Goal: Information Seeking & Learning: Learn about a topic

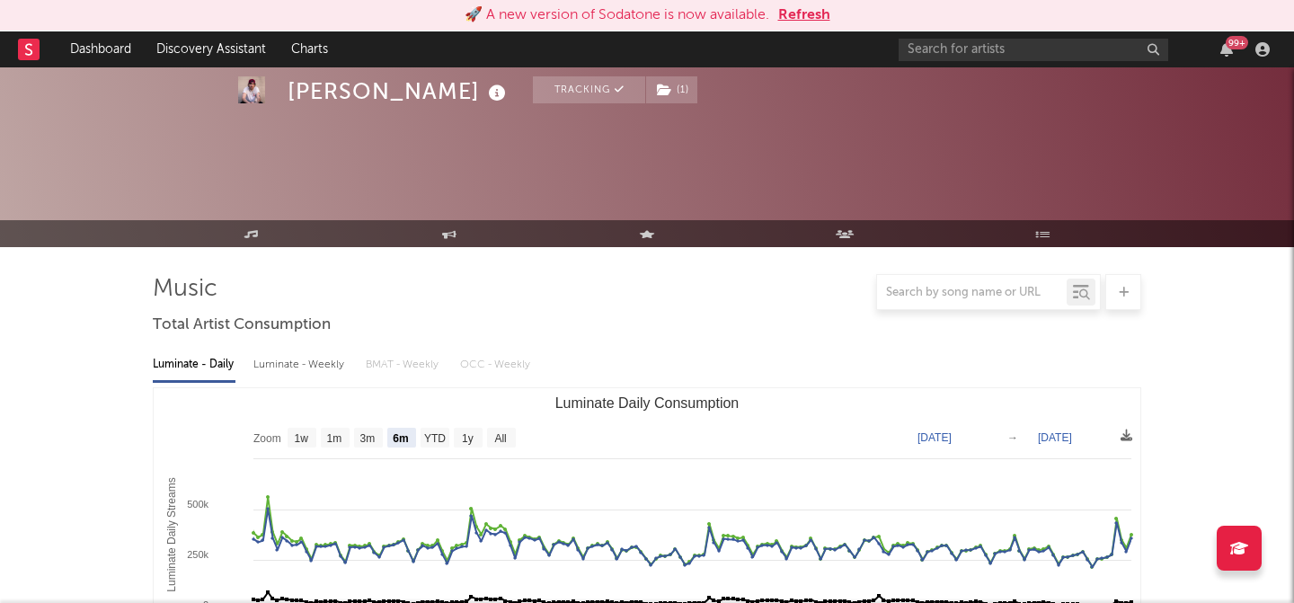
select select "6m"
select select "1w"
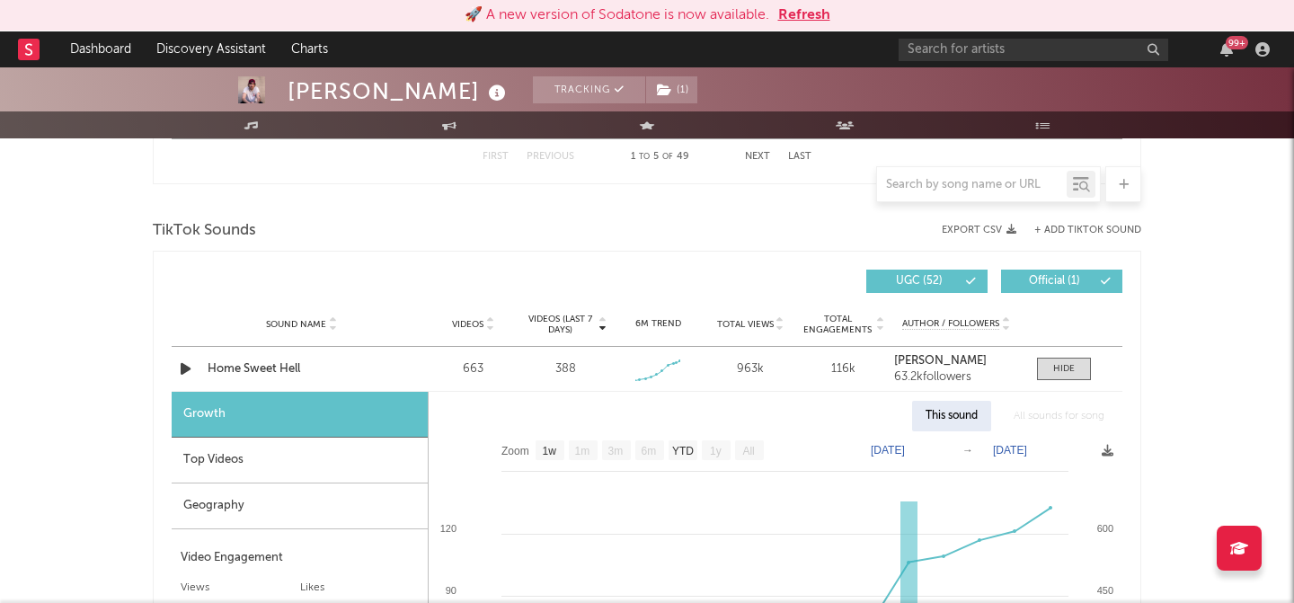
click at [825, 15] on button "Refresh" at bounding box center [804, 15] width 52 height 22
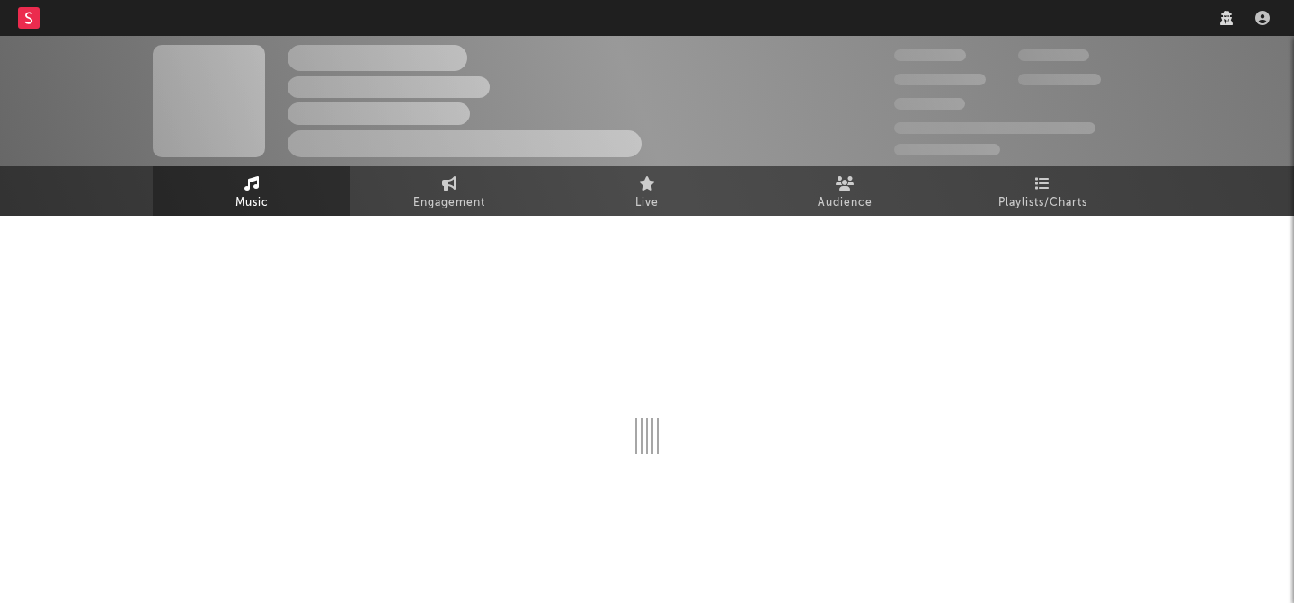
scroll to position [22, 0]
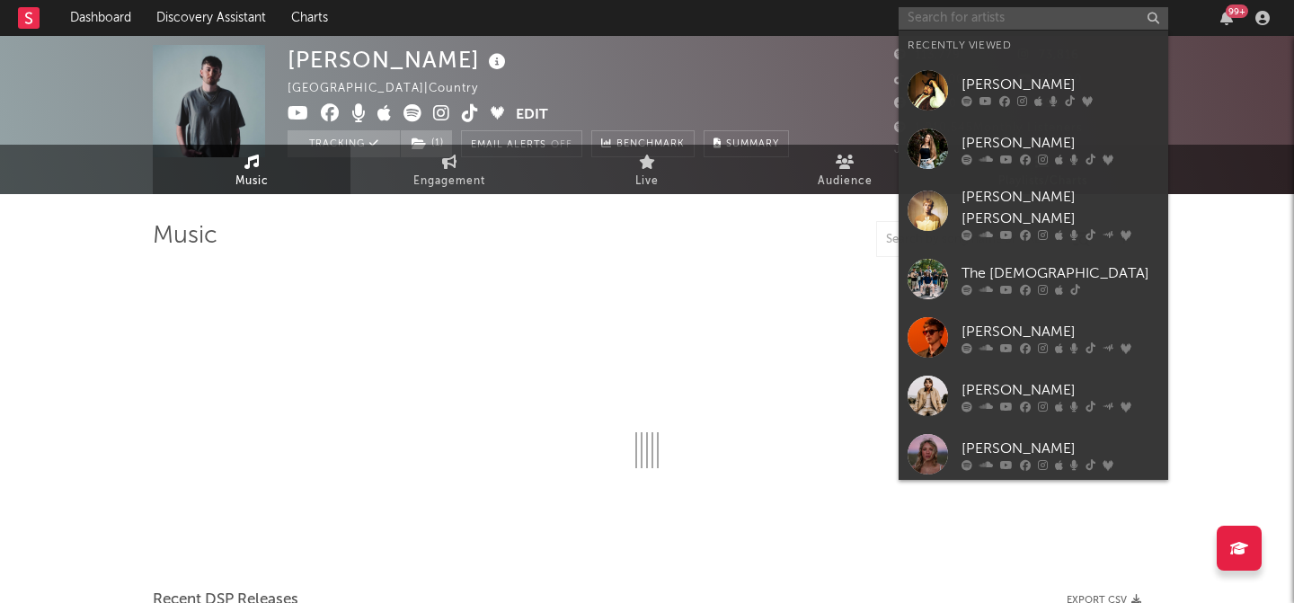
click at [978, 14] on input "text" at bounding box center [1032, 18] width 269 height 22
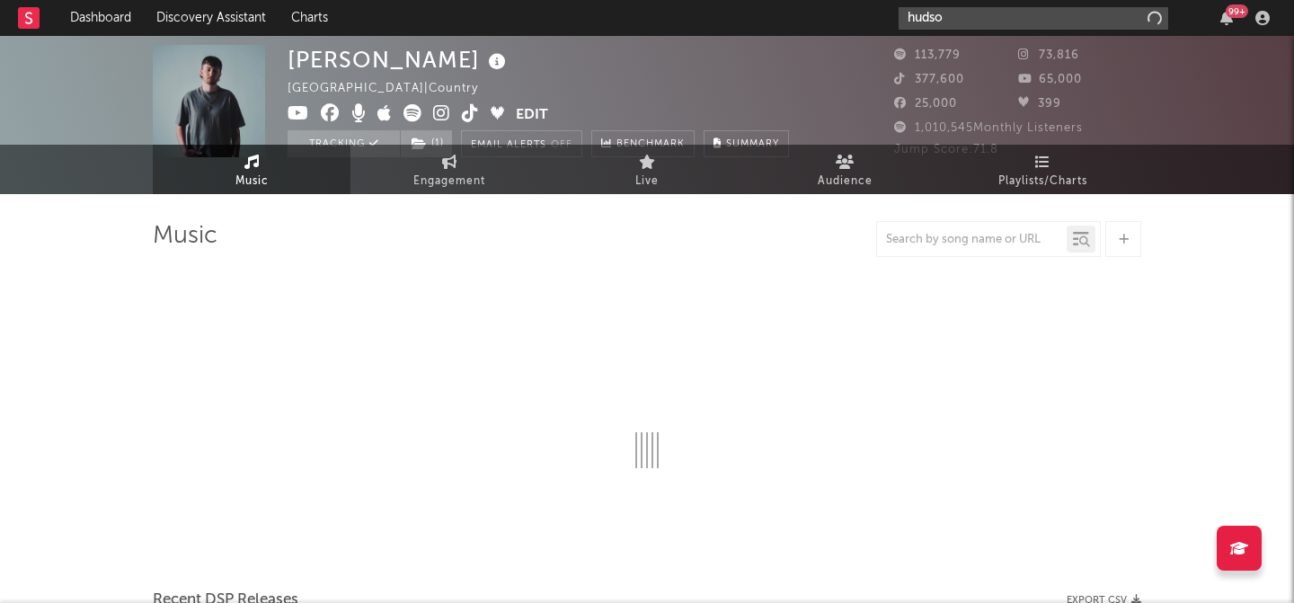
type input "[PERSON_NAME]"
select select "6m"
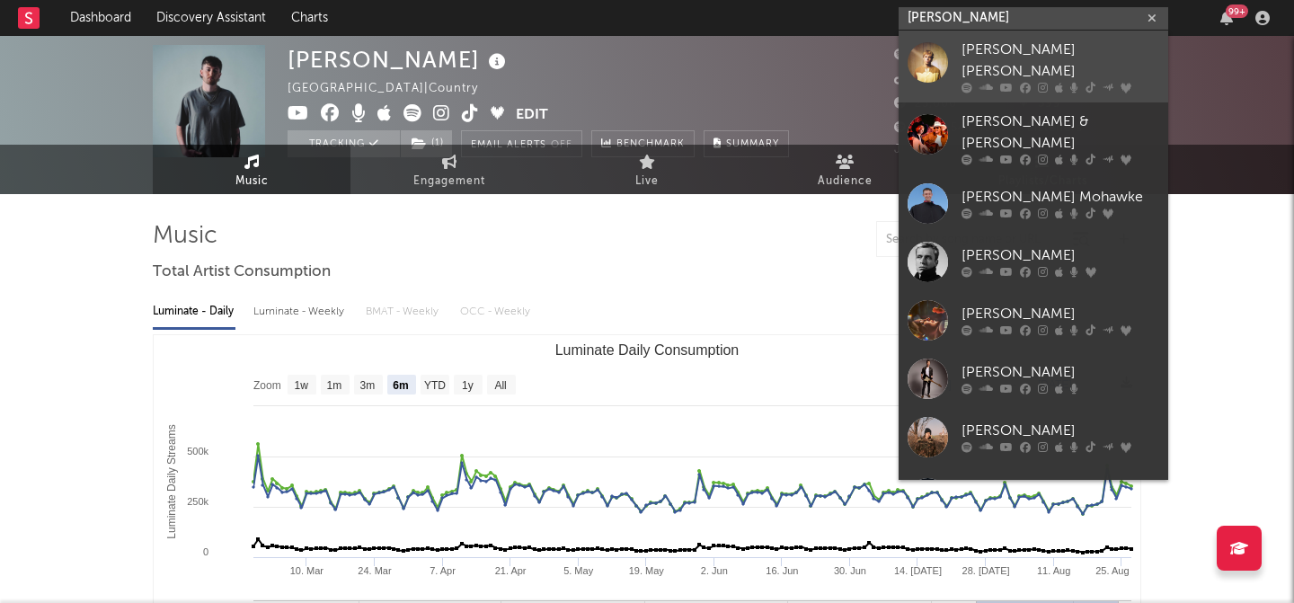
type input "[PERSON_NAME]"
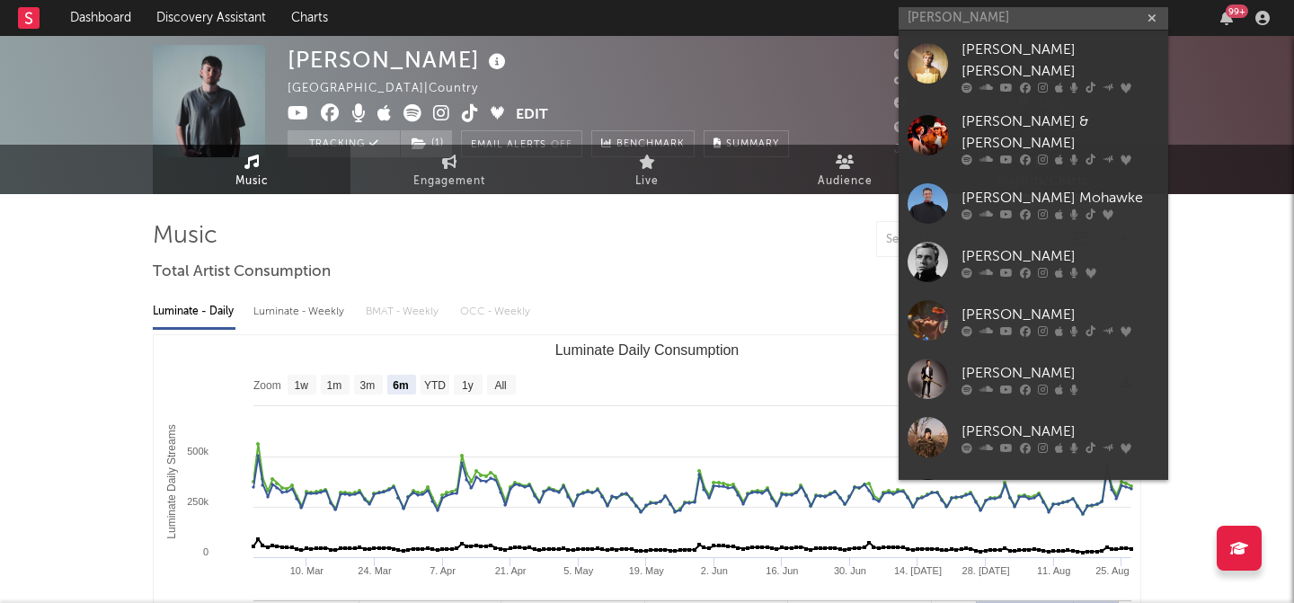
click at [966, 54] on div "[PERSON_NAME] [PERSON_NAME]" at bounding box center [1060, 61] width 198 height 43
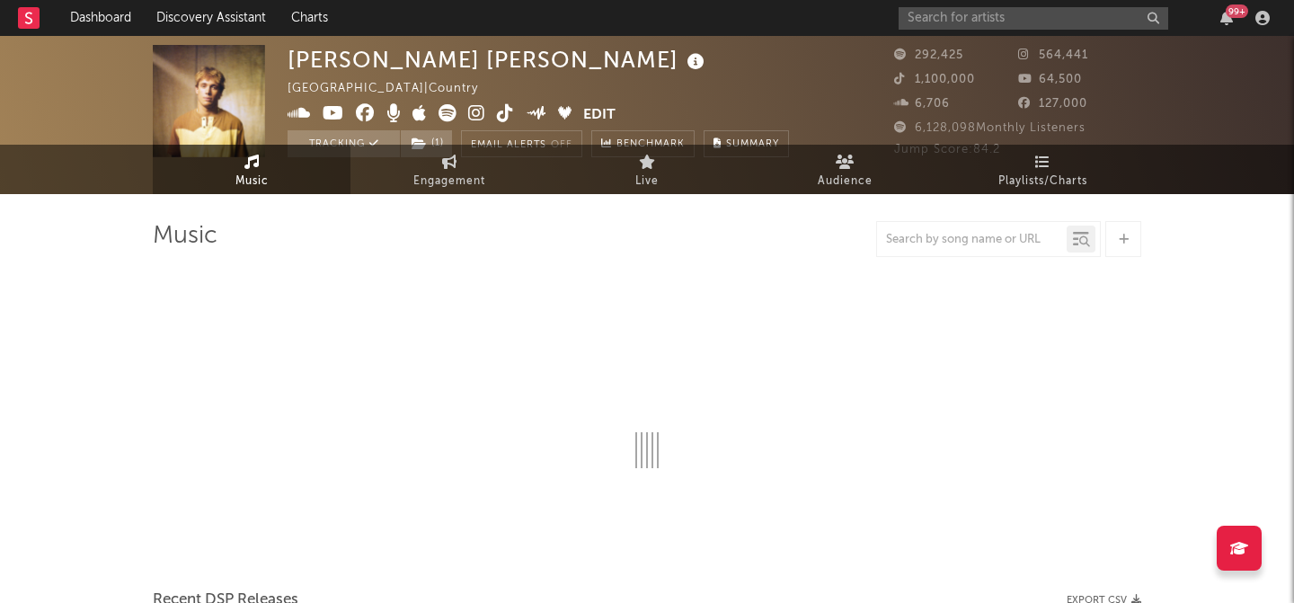
select select "6m"
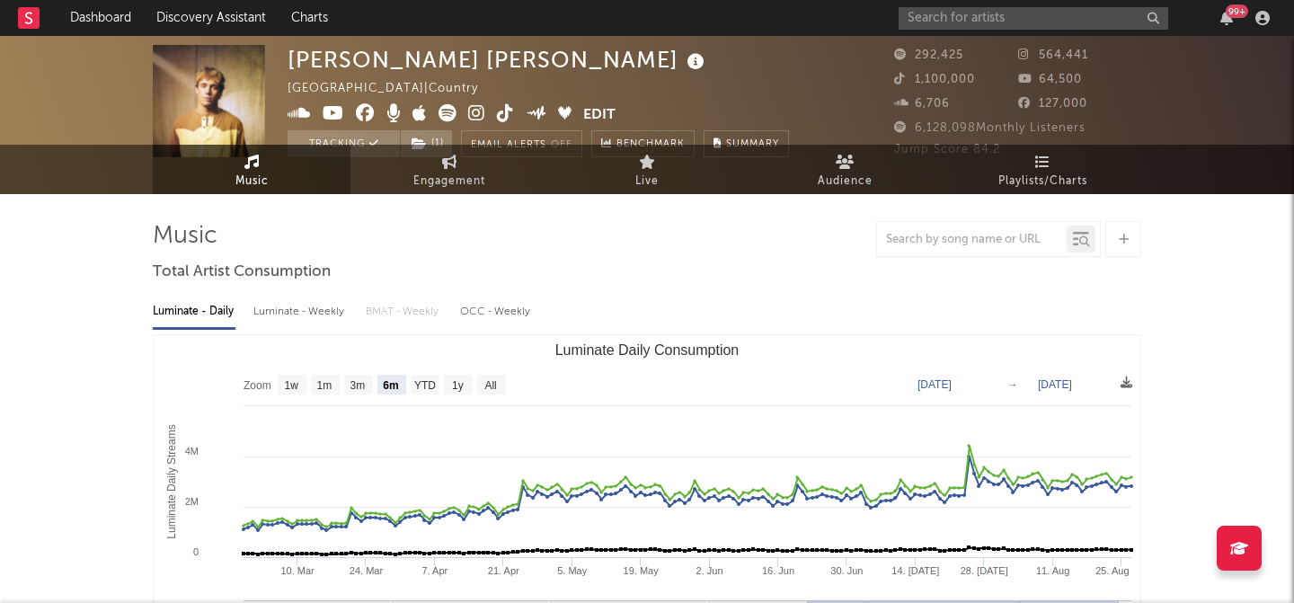
scroll to position [23, 0]
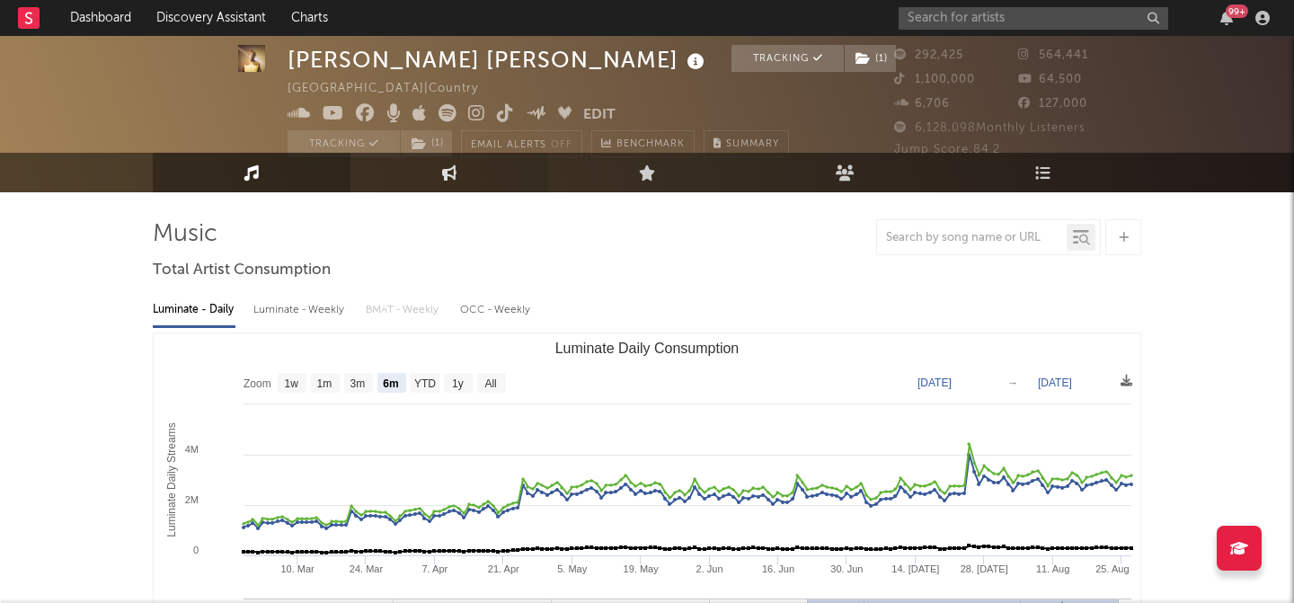
click at [481, 162] on link "Engagement" at bounding box center [449, 173] width 198 height 40
select select "1w"
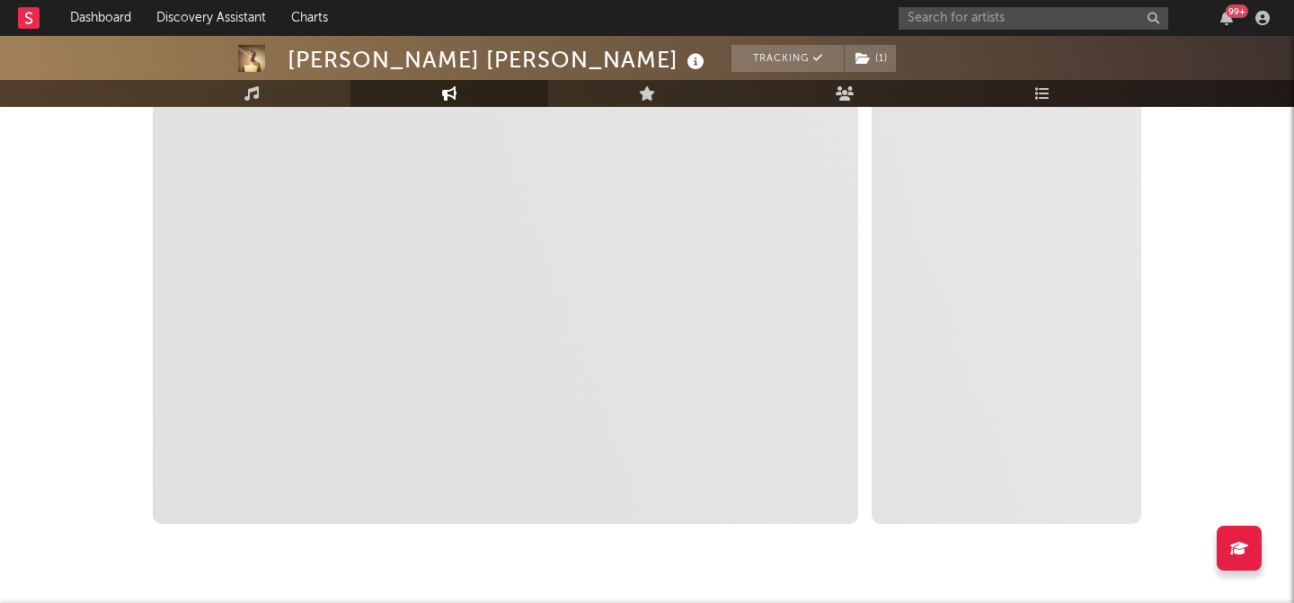
scroll to position [376, 0]
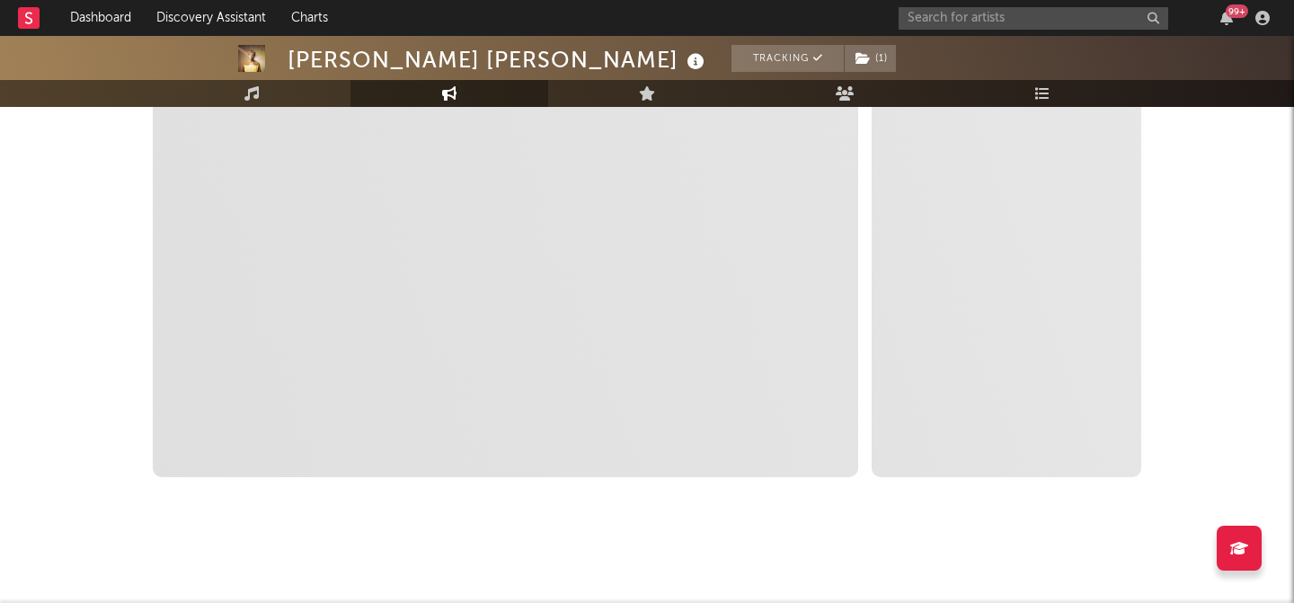
select select "1m"
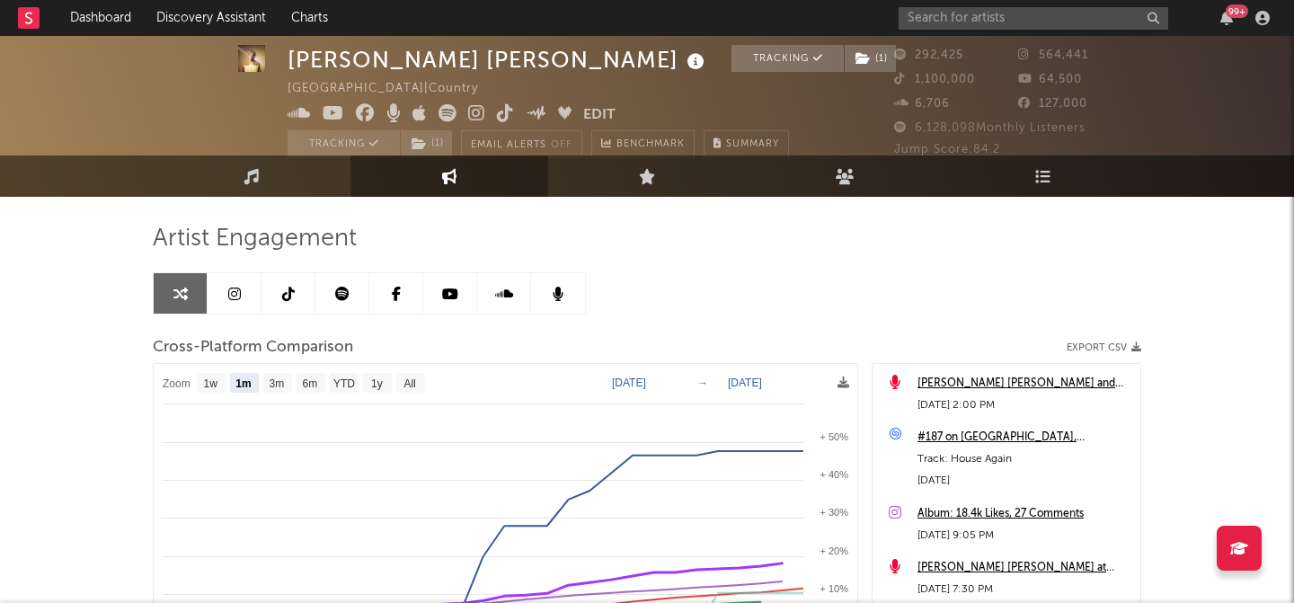
scroll to position [9, 0]
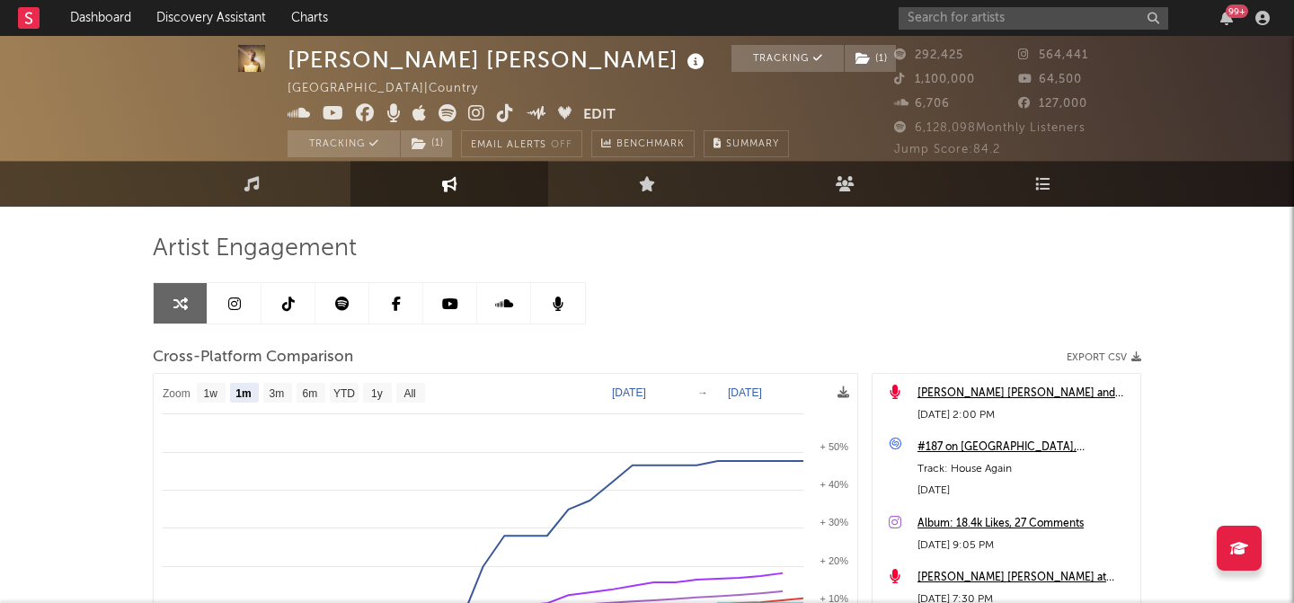
click at [287, 291] on link at bounding box center [288, 303] width 54 height 40
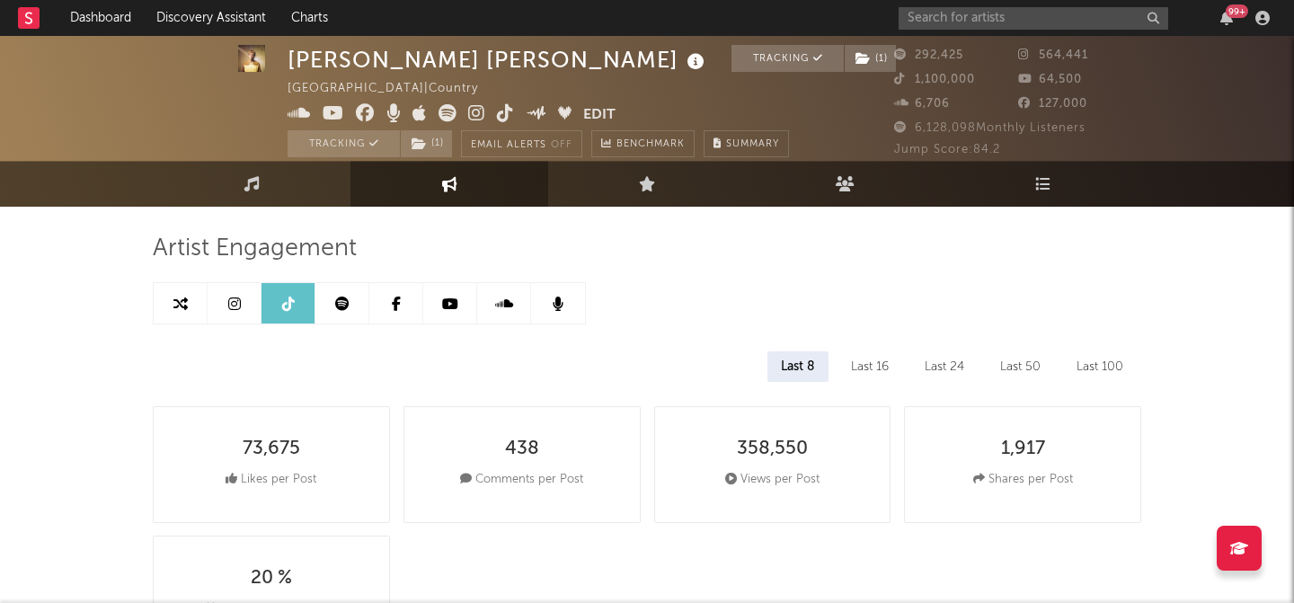
select select "6m"
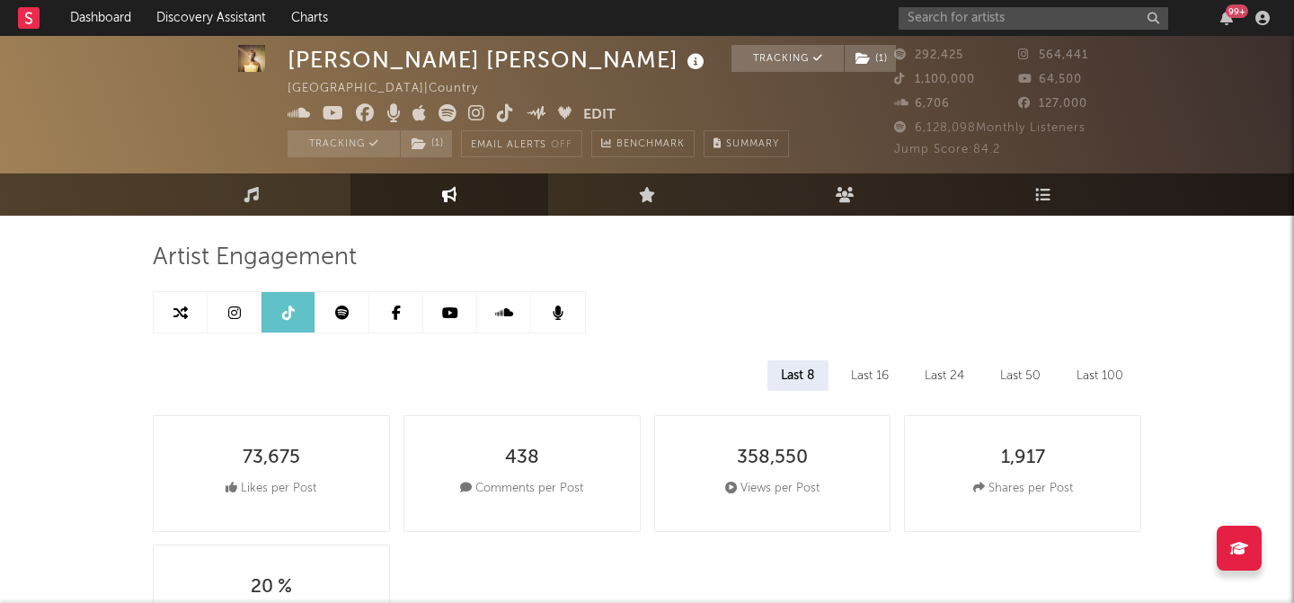
scroll to position [21, 0]
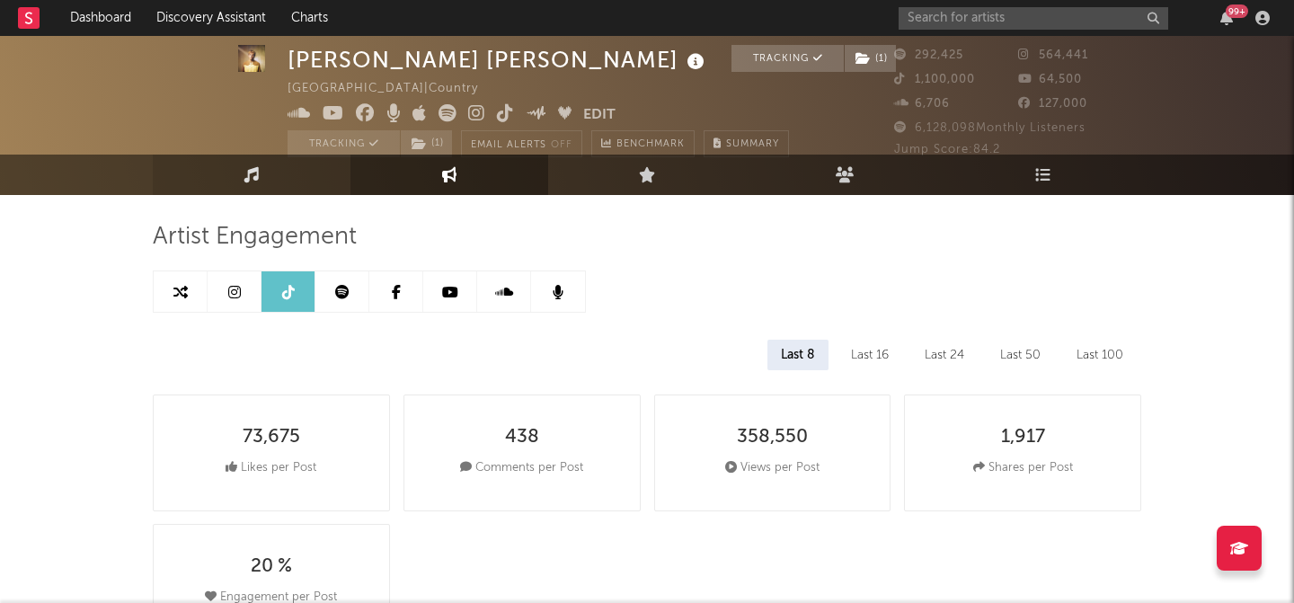
click at [268, 178] on link "Music" at bounding box center [252, 175] width 198 height 40
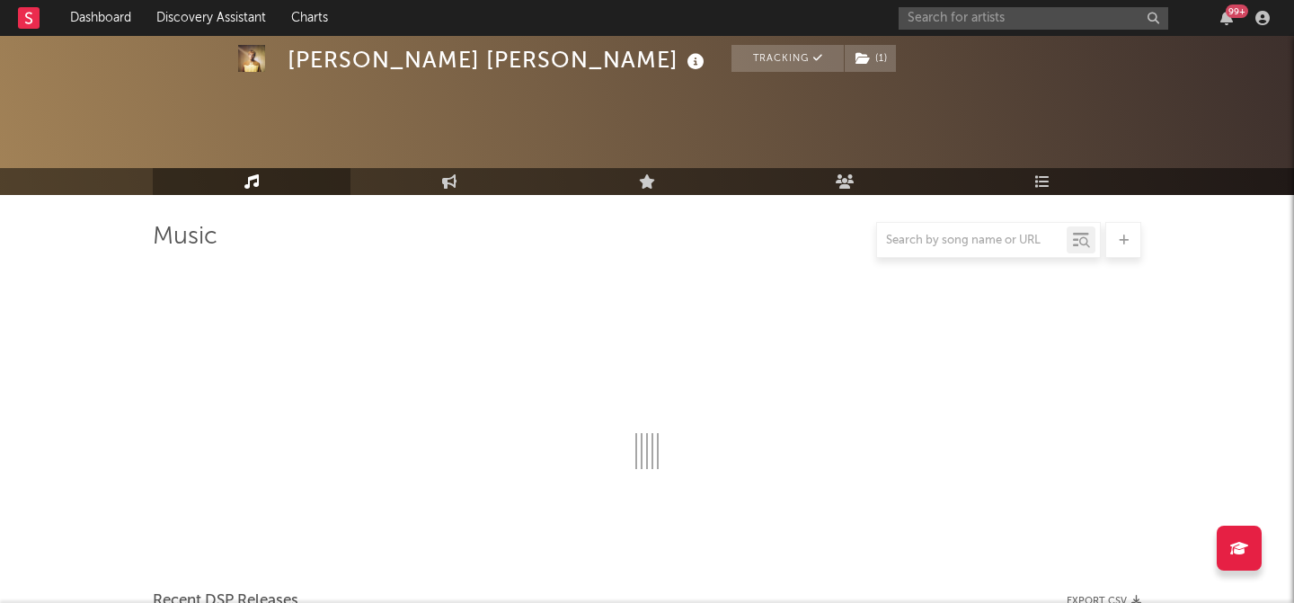
select select "6m"
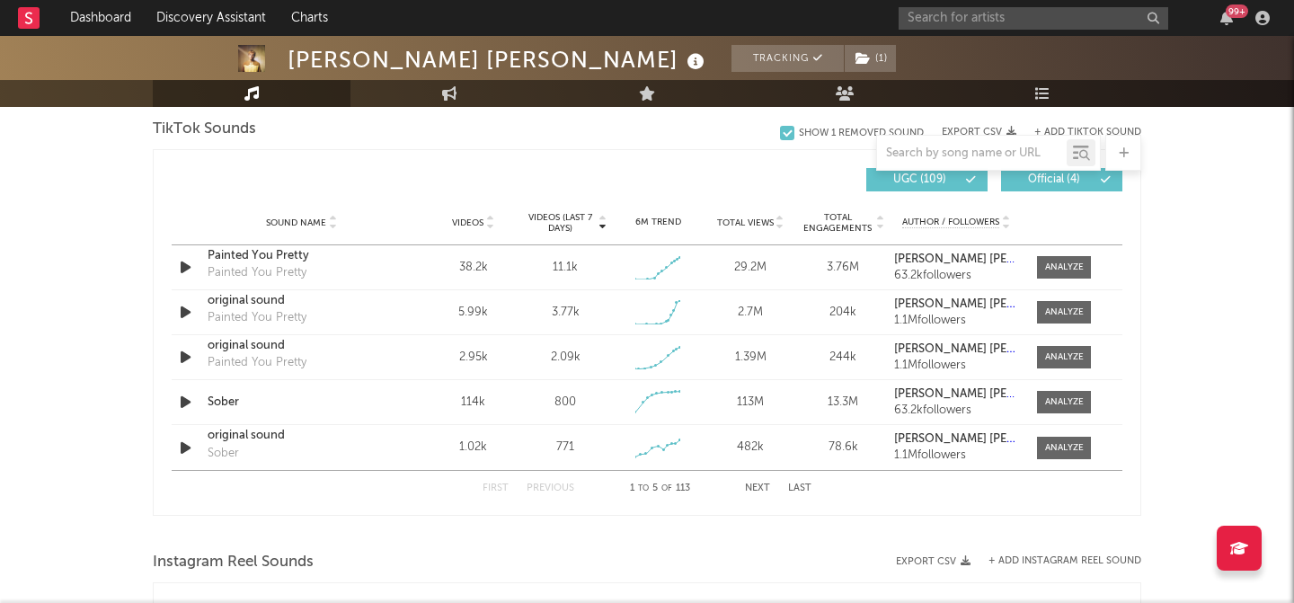
scroll to position [1222, 0]
click at [263, 430] on div "original sound" at bounding box center [302, 434] width 188 height 18
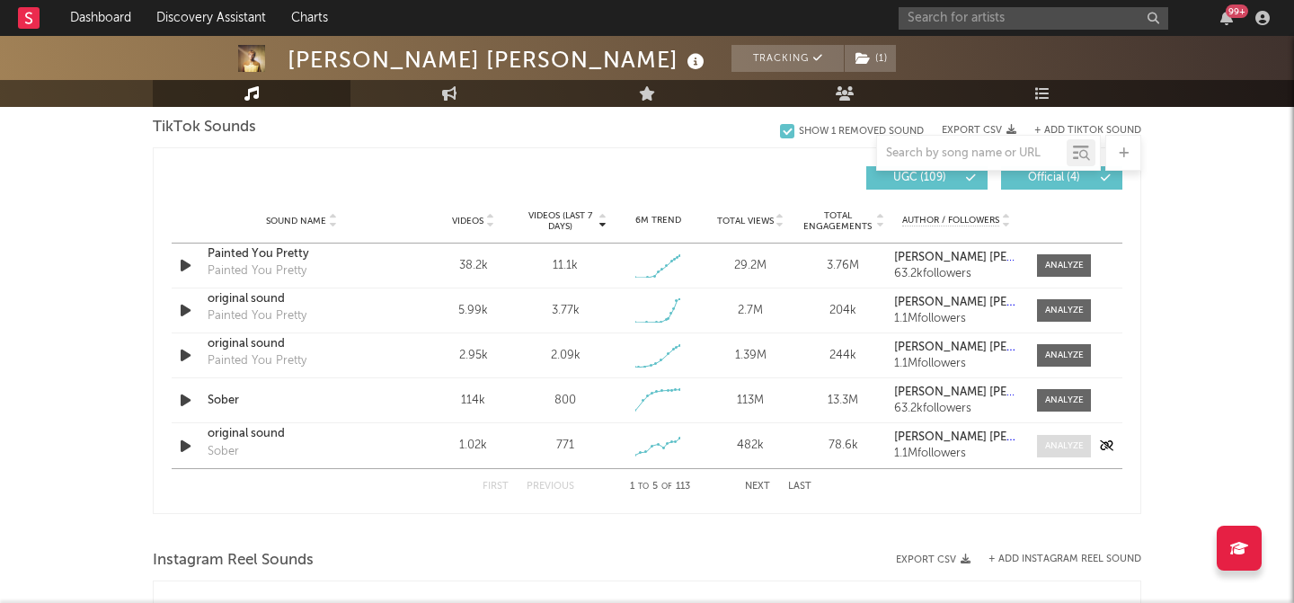
click at [1055, 445] on div at bounding box center [1064, 445] width 39 height 13
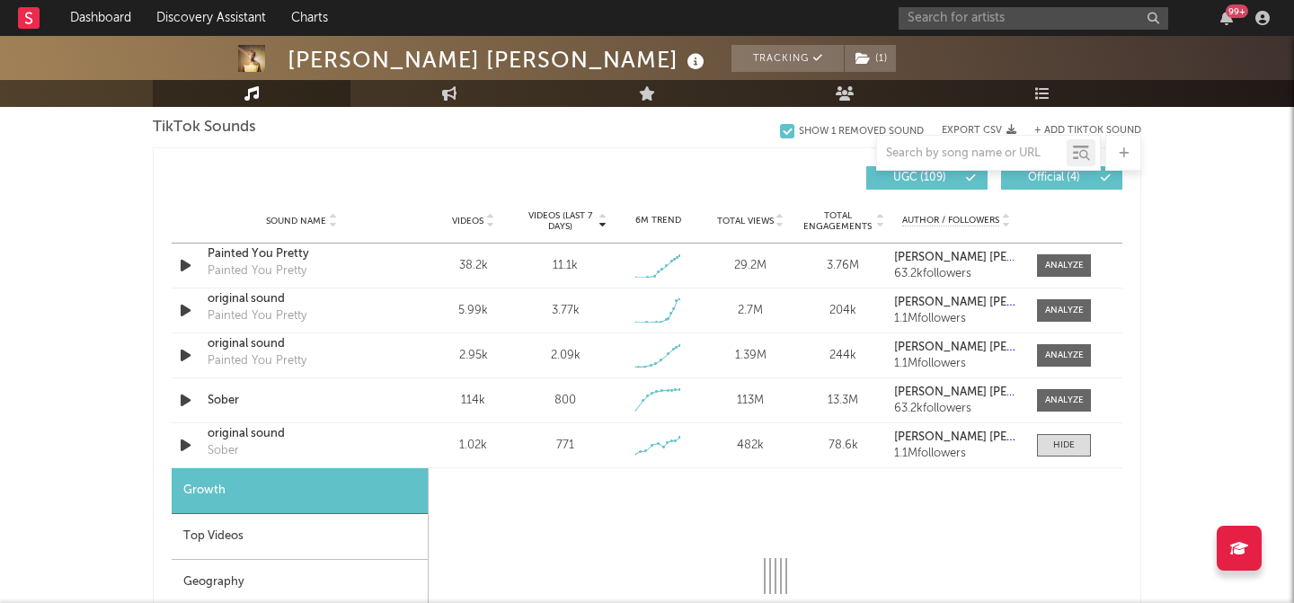
select select "1w"
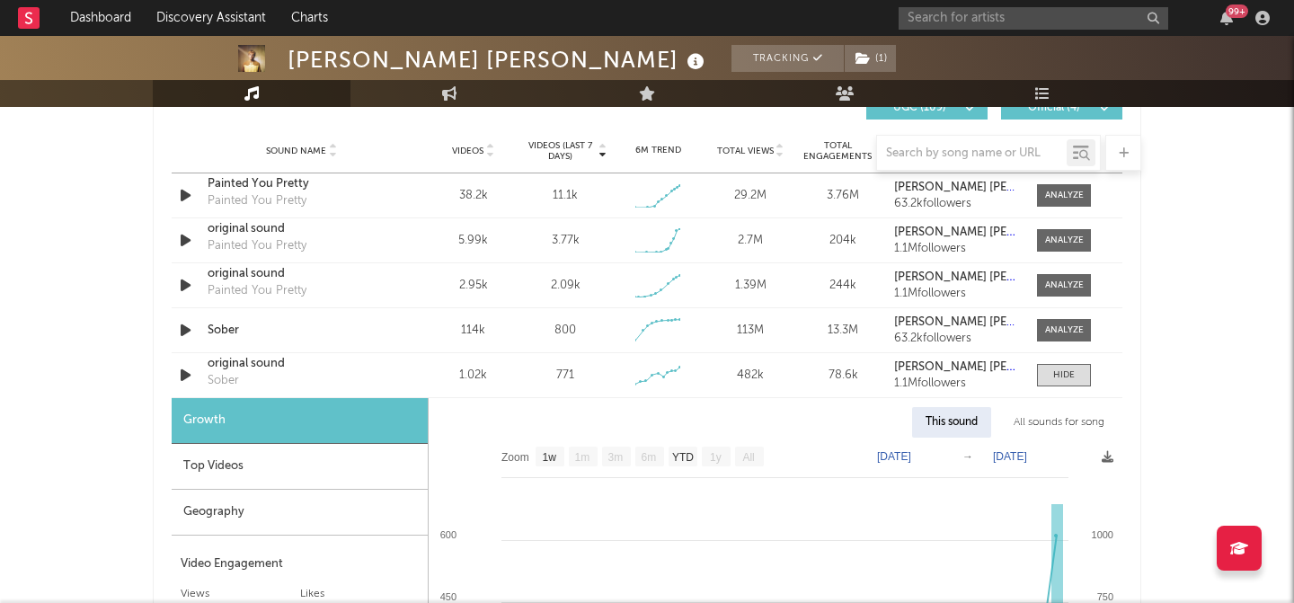
scroll to position [1425, 0]
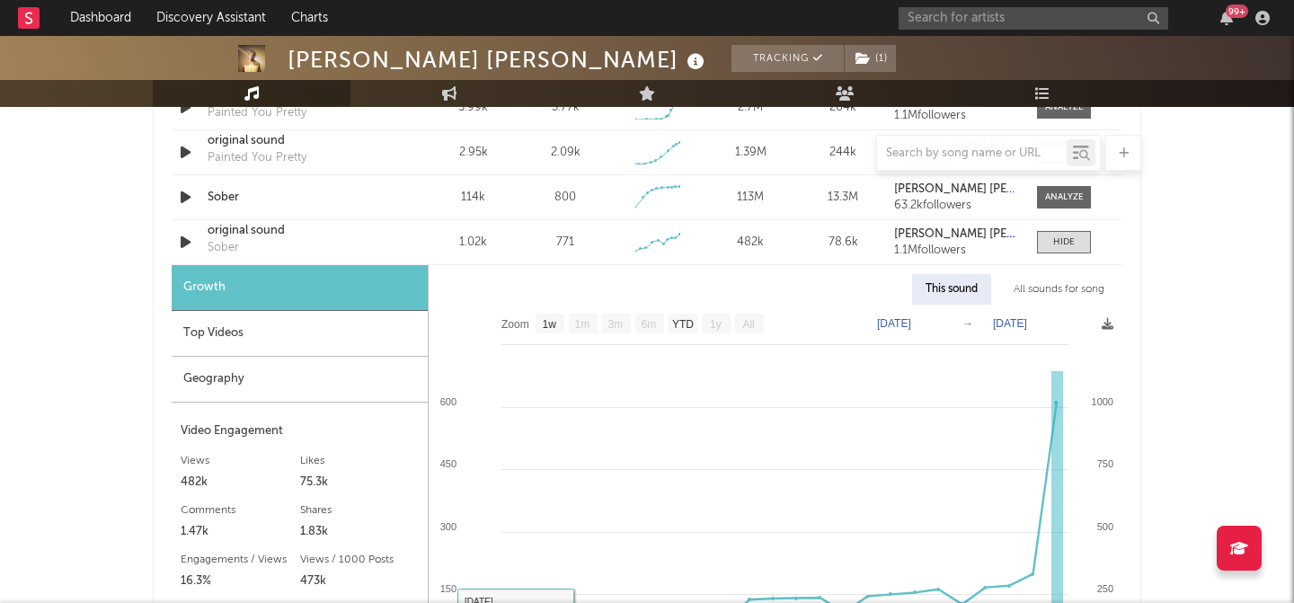
click at [330, 324] on div "Top Videos" at bounding box center [300, 334] width 256 height 46
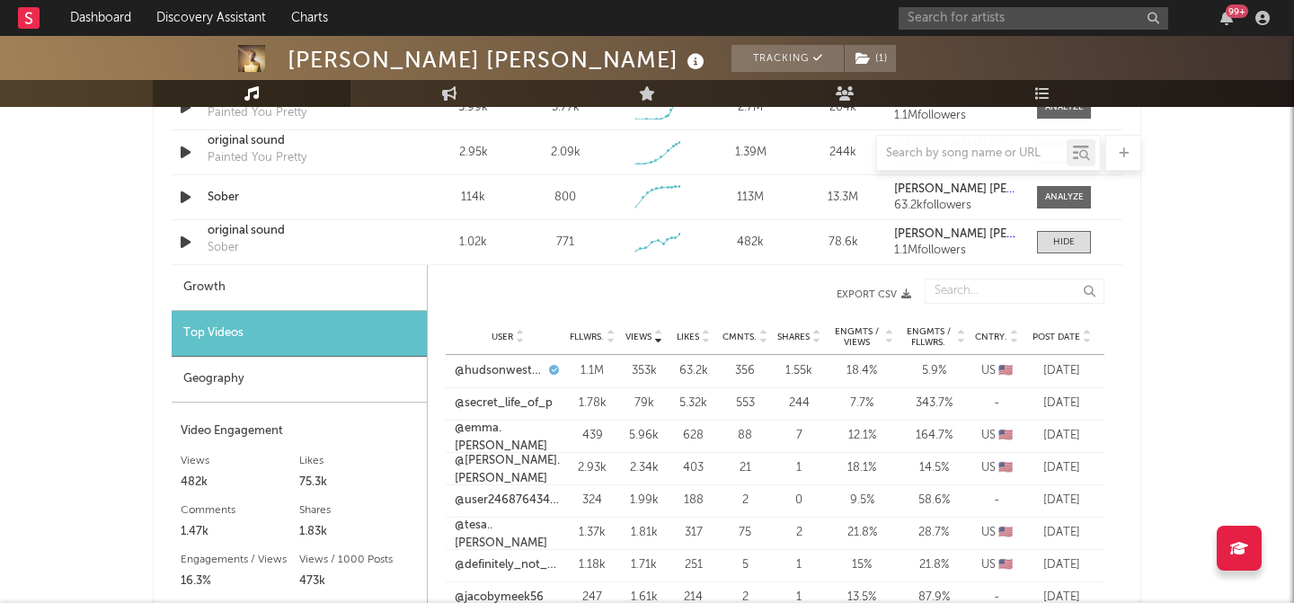
click at [1058, 340] on span "Post Date" at bounding box center [1056, 336] width 48 height 11
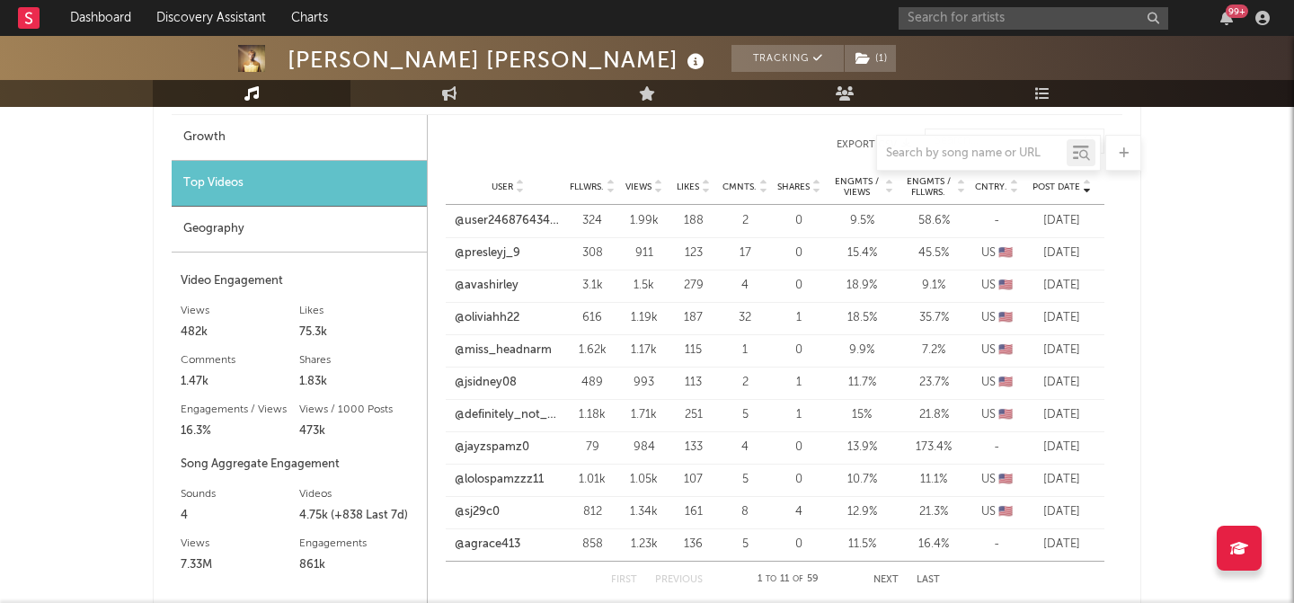
scroll to position [1576, 0]
click at [525, 218] on link "@user246876434677" at bounding box center [508, 219] width 106 height 18
click at [494, 246] on link "@presleyj_9" at bounding box center [488, 252] width 66 height 18
click at [507, 280] on link "@avashirley" at bounding box center [487, 284] width 64 height 18
click at [374, 137] on div at bounding box center [647, 153] width 988 height 36
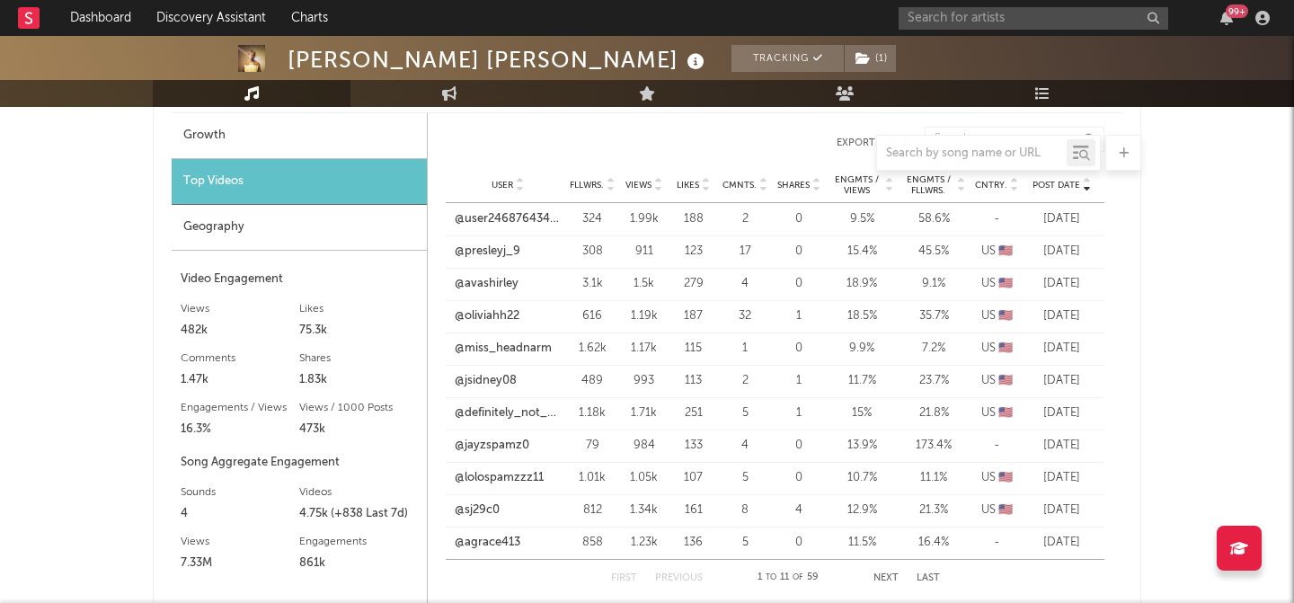
click at [199, 110] on div "Sound Name original sound Sober Videos 1.02k Videos (last 7 days) 771 Weekly Gr…" at bounding box center [647, 90] width 950 height 44
click at [202, 127] on div "Growth" at bounding box center [299, 136] width 255 height 46
select select "1w"
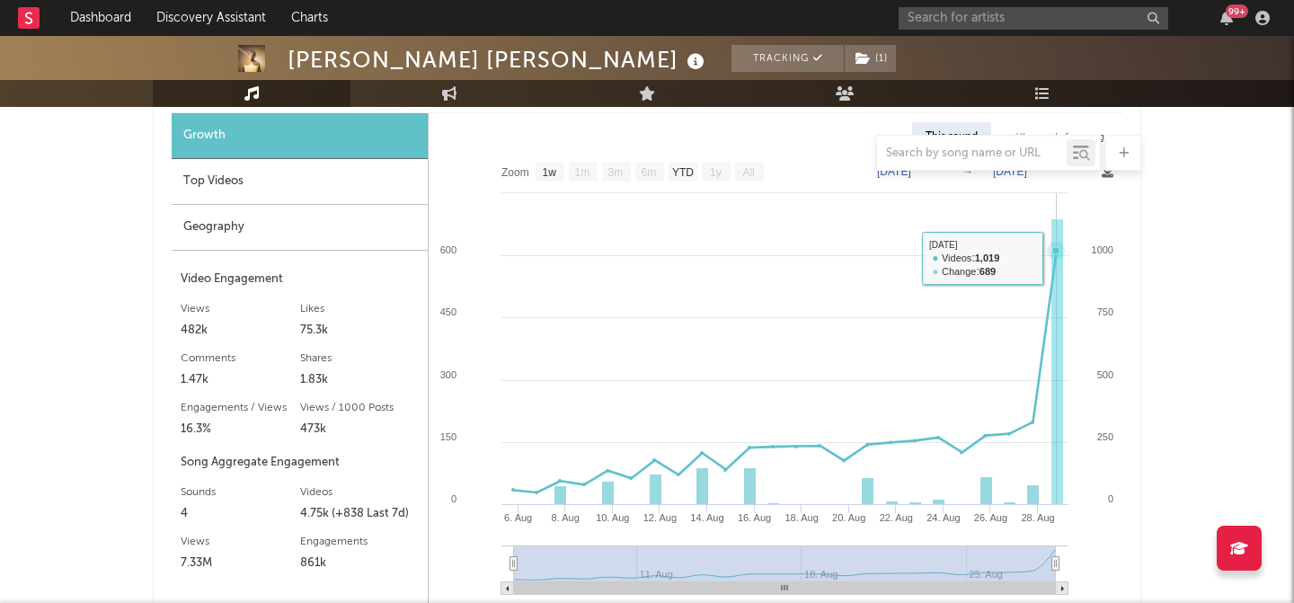
click at [1053, 251] on rect at bounding box center [1057, 362] width 12 height 286
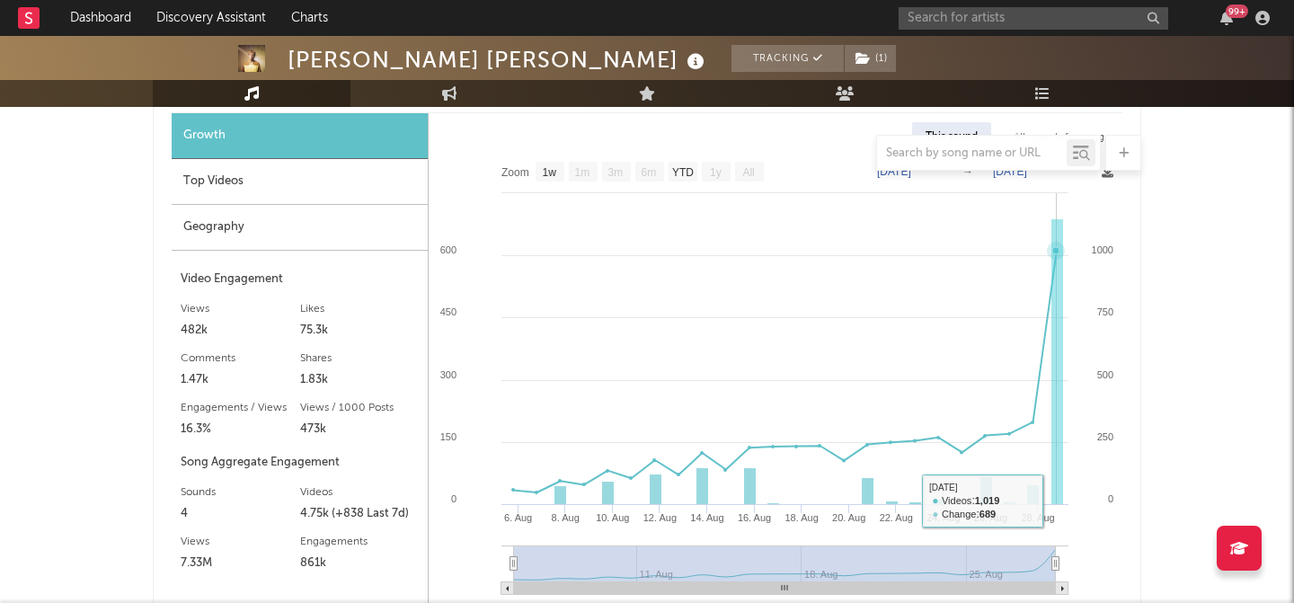
click at [1055, 493] on rect at bounding box center [1057, 362] width 12 height 286
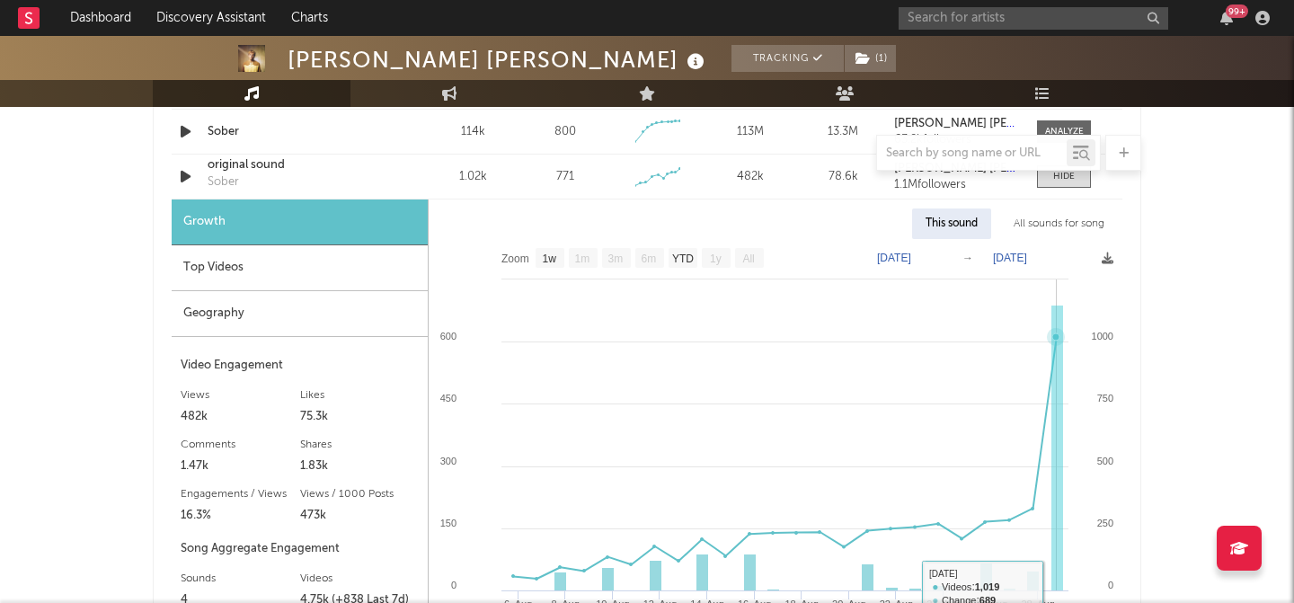
scroll to position [1479, 0]
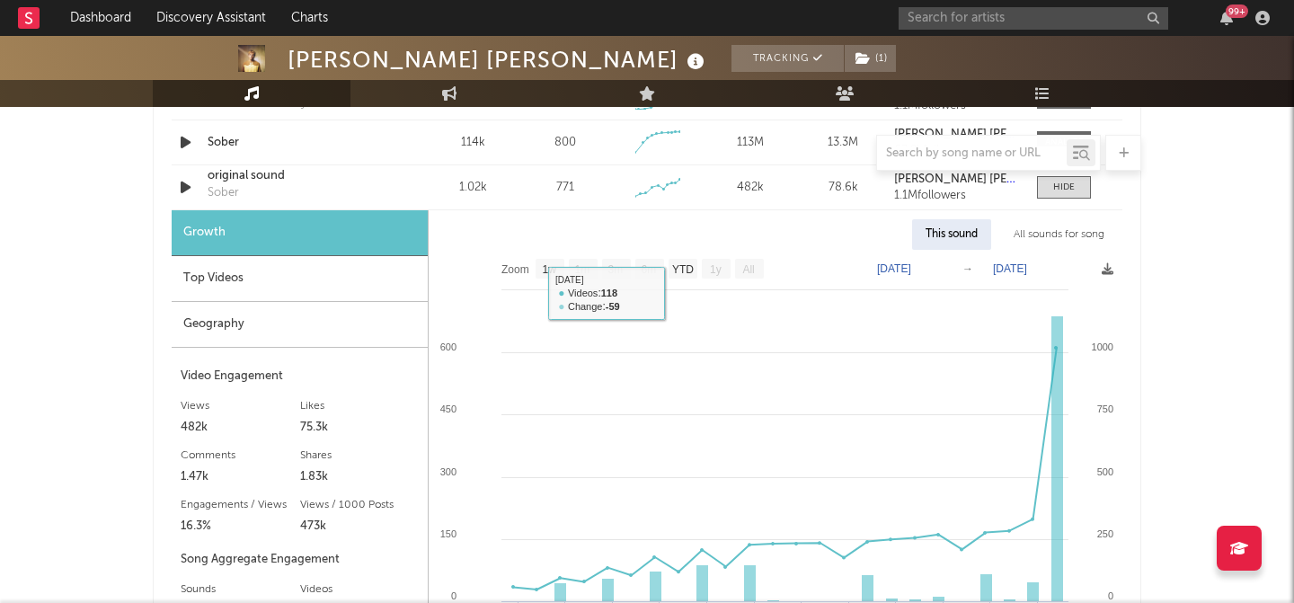
click at [344, 290] on div "Top Videos" at bounding box center [300, 279] width 256 height 46
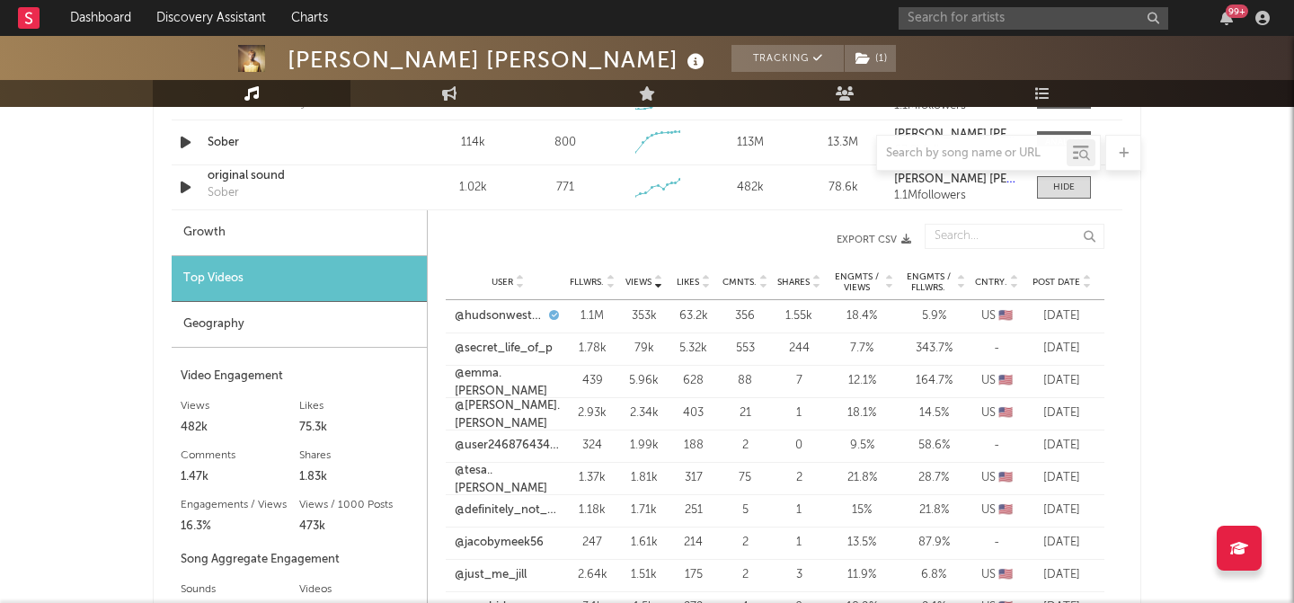
click at [1076, 280] on span "Post Date" at bounding box center [1056, 282] width 48 height 11
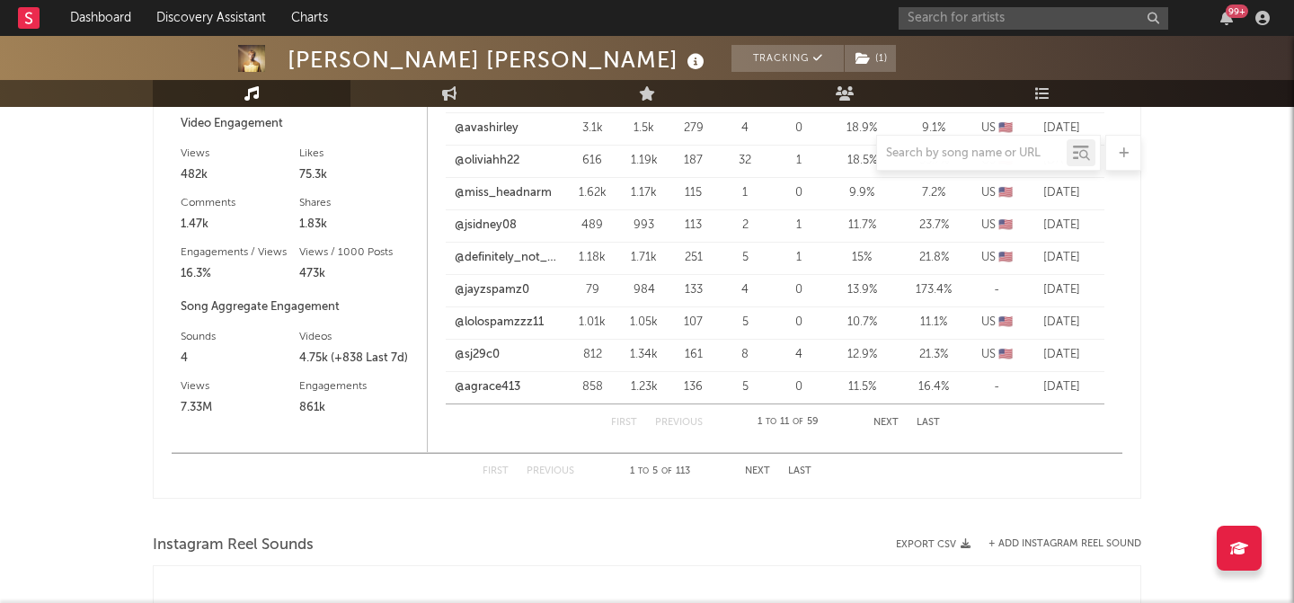
scroll to position [1738, 0]
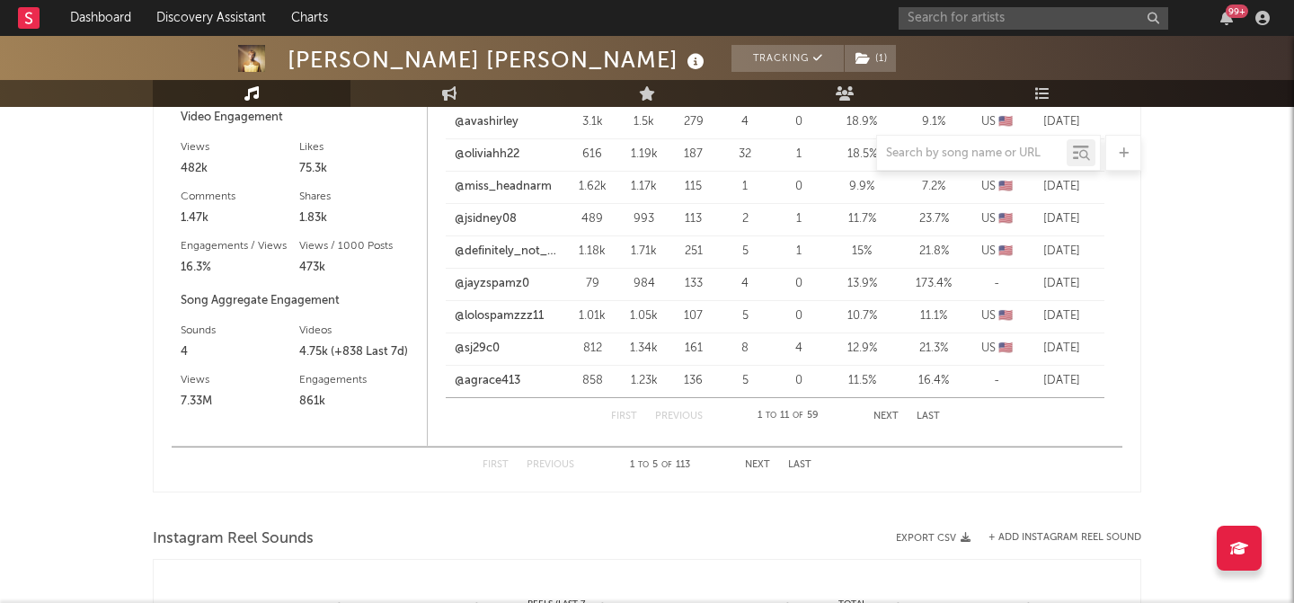
click at [888, 419] on button "Next" at bounding box center [885, 416] width 25 height 10
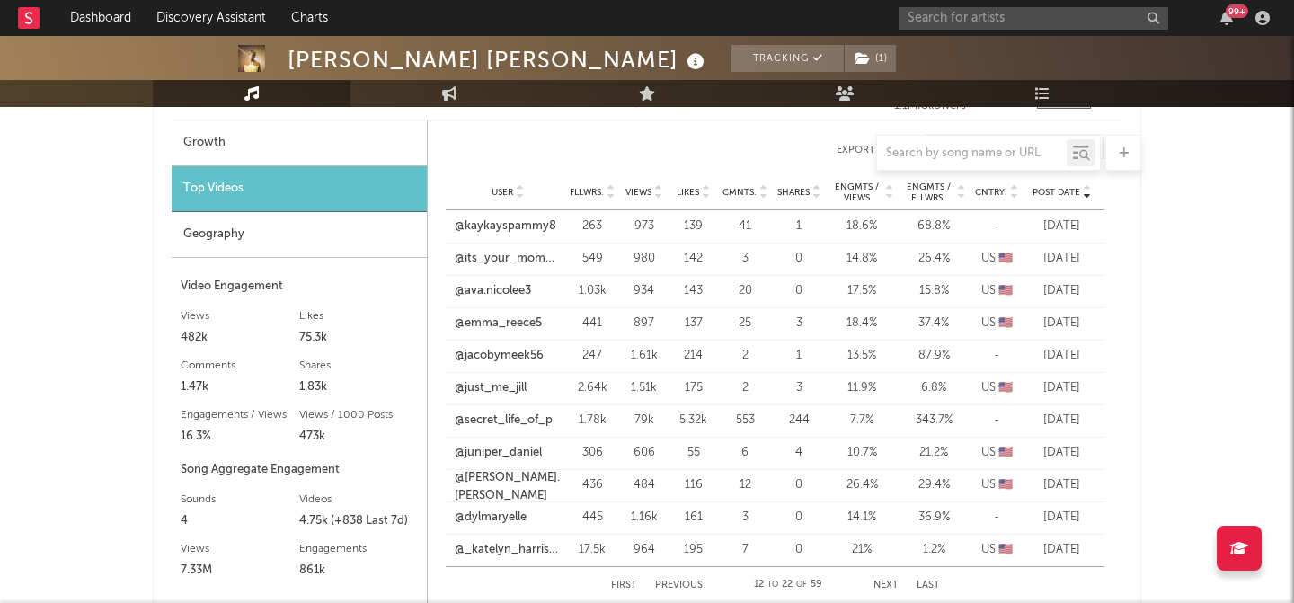
scroll to position [1577, 0]
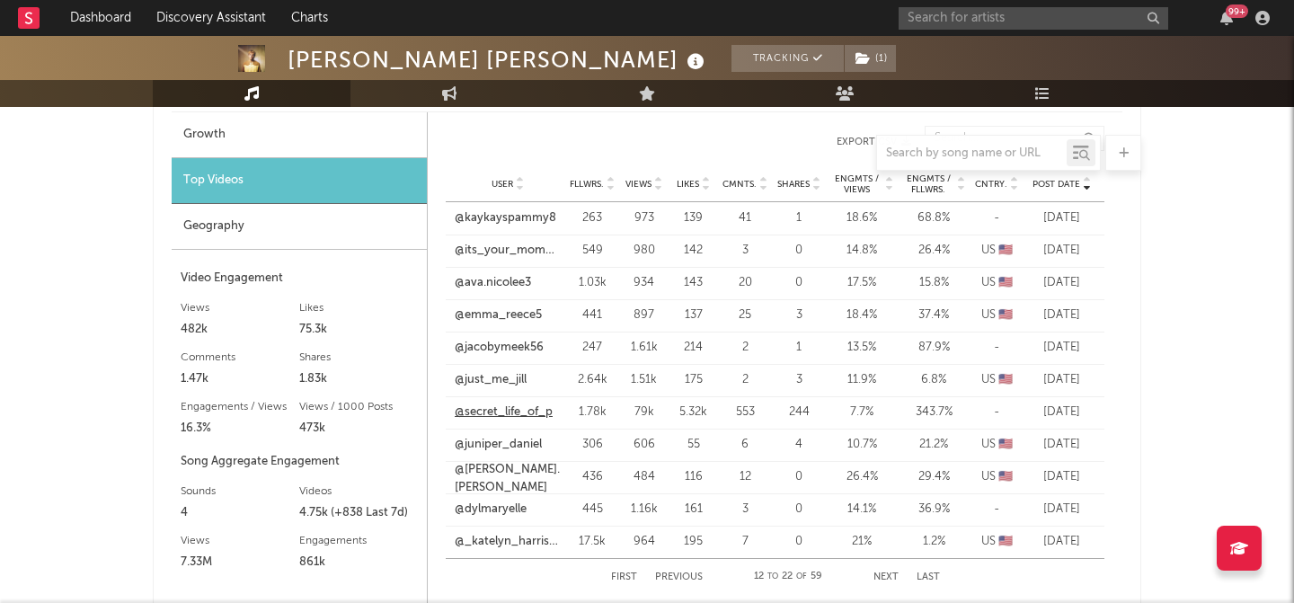
click at [536, 405] on link "@secret_life_of_p" at bounding box center [504, 412] width 98 height 18
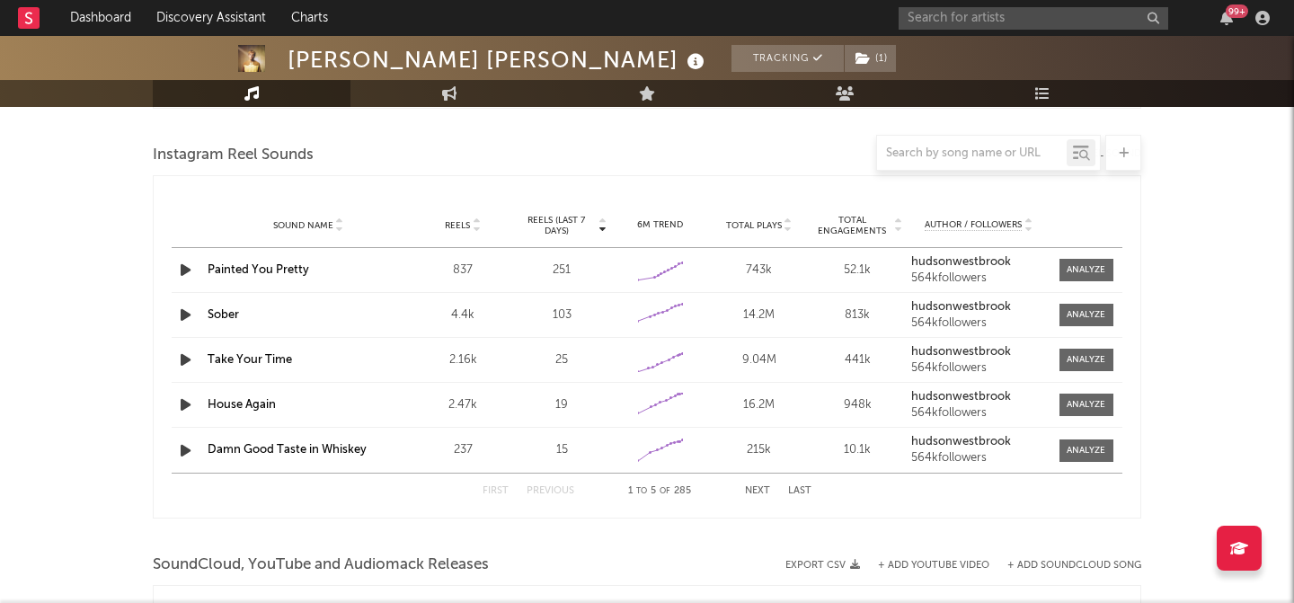
scroll to position [1895, 0]
